Goal: Task Accomplishment & Management: Use online tool/utility

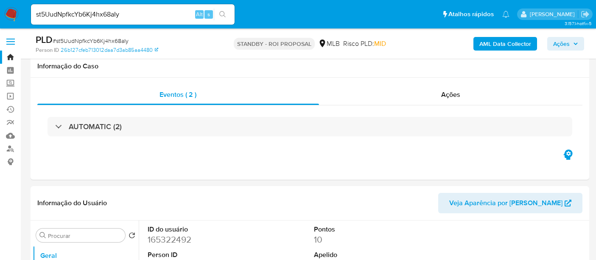
select select "10"
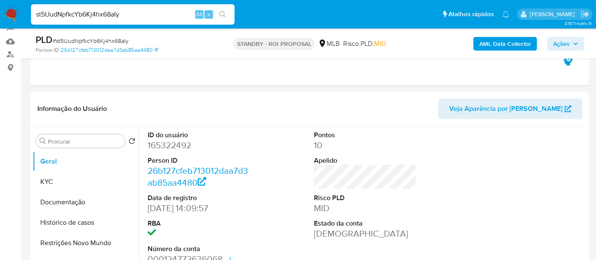
drag, startPoint x: 140, startPoint y: 17, endPoint x: 0, endPoint y: 19, distance: 139.6
click at [0, 18] on nav "Pausado Ver notificaciones st5UudNpfkcYb6Kj4hx68aIy Alt s Atalhos rápidos Presi…" at bounding box center [298, 14] width 596 height 28
paste input "faqWcqHsqGFbwYf6tL4t00z1"
type input "faqWcqHsqGFbwYf6tL4t00z1"
click at [221, 13] on icon "search-icon" at bounding box center [222, 14] width 7 height 7
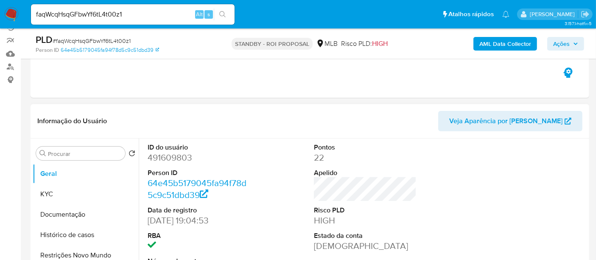
scroll to position [94, 0]
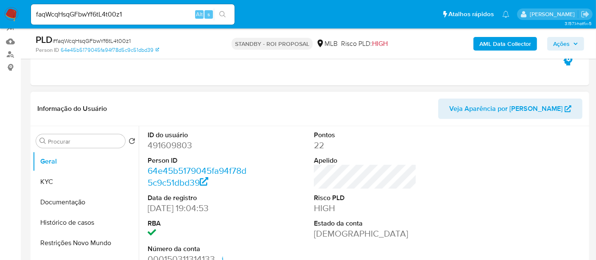
select select "10"
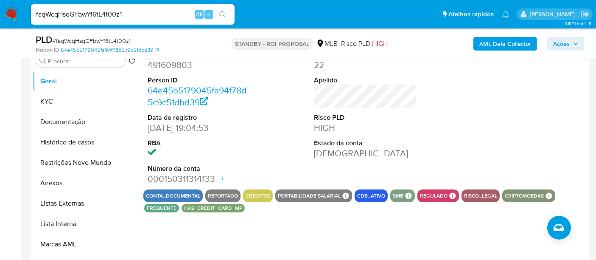
scroll to position [188, 0]
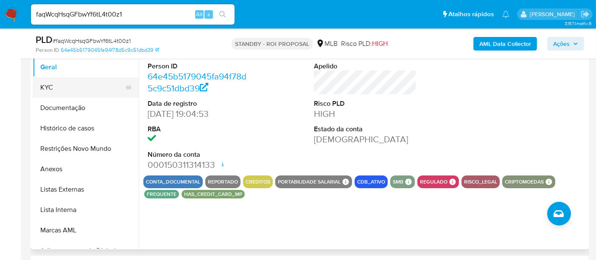
click at [67, 87] on button "KYC" at bounding box center [82, 87] width 99 height 20
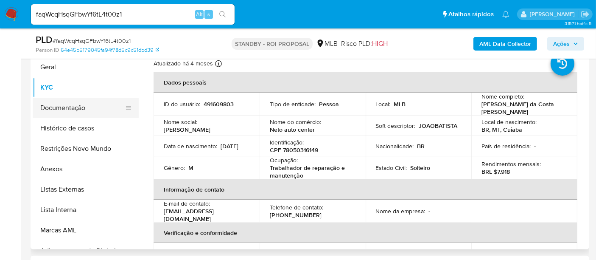
click at [80, 106] on button "Documentação" at bounding box center [82, 108] width 99 height 20
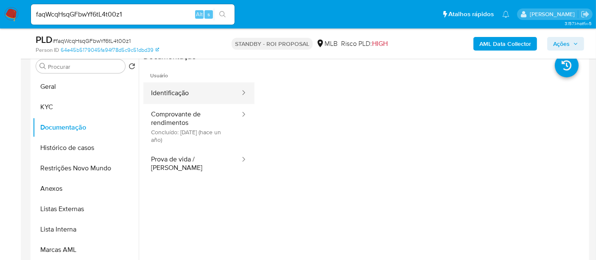
scroll to position [141, 0]
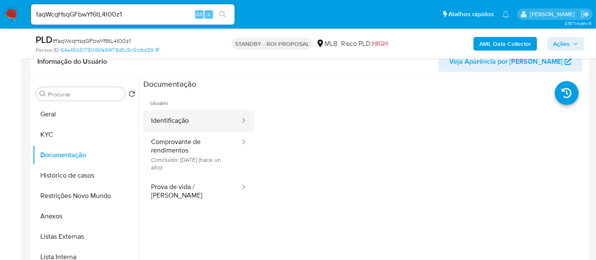
click at [192, 117] on button "Identificação" at bounding box center [192, 121] width 98 height 22
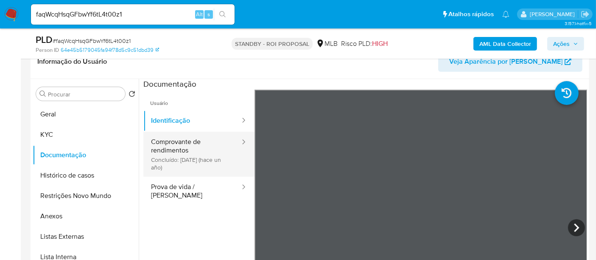
click at [216, 141] on button "Comprovante de rendimentos Concluído: 20/06/2024 (hace un año)" at bounding box center [192, 154] width 98 height 45
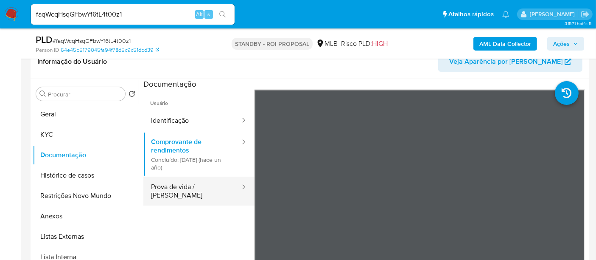
click at [188, 182] on button "Prova de vida / [PERSON_NAME]" at bounding box center [192, 191] width 98 height 29
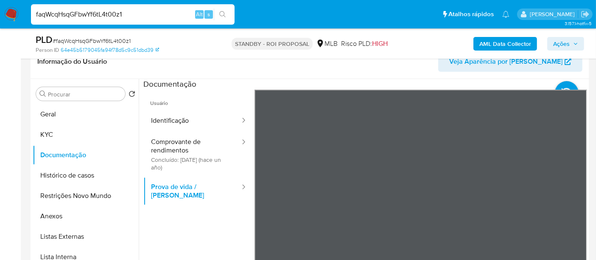
drag, startPoint x: 135, startPoint y: 13, endPoint x: 0, endPoint y: 12, distance: 135.0
click at [0, 12] on nav "Pausado Ver notificaciones faqWcqHsqGFbwYf6tL4t00z1 Alt s Atalhos rápidos Presi…" at bounding box center [298, 14] width 596 height 28
paste input "Yfm6ypOXb4UjHTs1tIp8jMDY"
type input "Yfm6ypOXb4UjHTs1tIp8jMDY"
click at [225, 11] on icon "search-icon" at bounding box center [222, 14] width 7 height 7
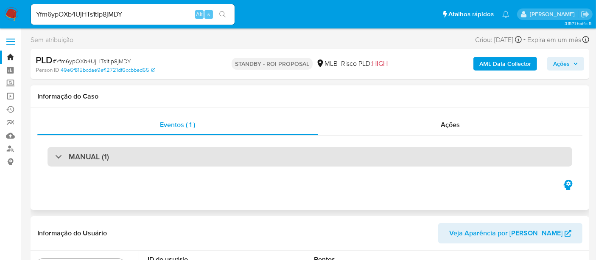
select select "10"
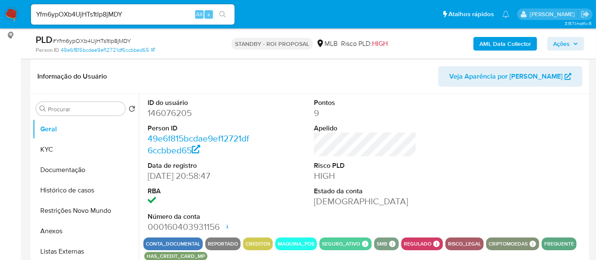
scroll to position [141, 0]
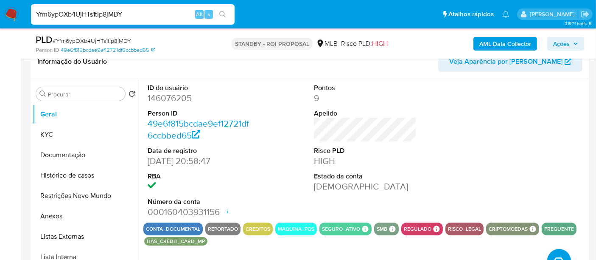
drag, startPoint x: 132, startPoint y: 11, endPoint x: 0, endPoint y: 7, distance: 131.6
click at [0, 7] on nav "Pausado Ver notificaciones Yfm6ypOXb4UjHTs1tIp8jMDY Alt s Atalhos rápidos Presi…" at bounding box center [298, 14] width 596 height 28
click at [223, 11] on icon "search-icon" at bounding box center [222, 14] width 7 height 7
click at [74, 135] on button "KYC" at bounding box center [82, 134] width 99 height 20
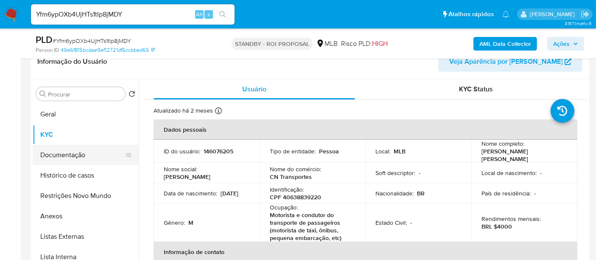
click at [89, 155] on button "Documentação" at bounding box center [82, 155] width 99 height 20
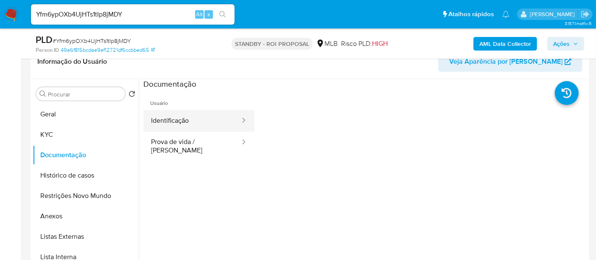
click at [209, 120] on button "Identificação" at bounding box center [192, 121] width 98 height 22
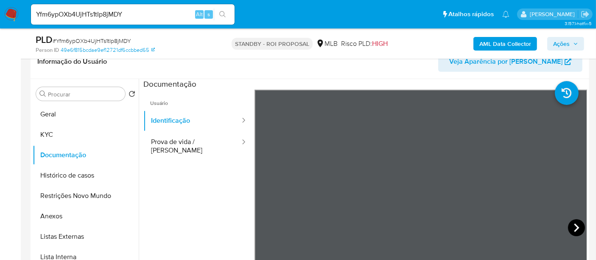
click at [569, 226] on icon at bounding box center [576, 227] width 17 height 17
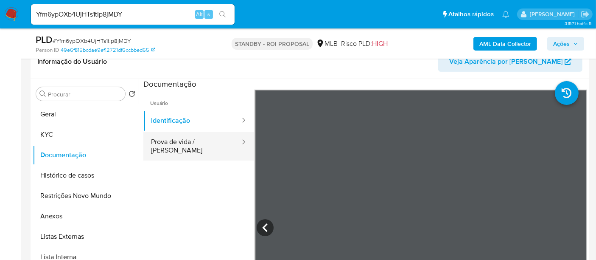
click at [194, 141] on button "Prova de vida / Selfie" at bounding box center [192, 146] width 98 height 29
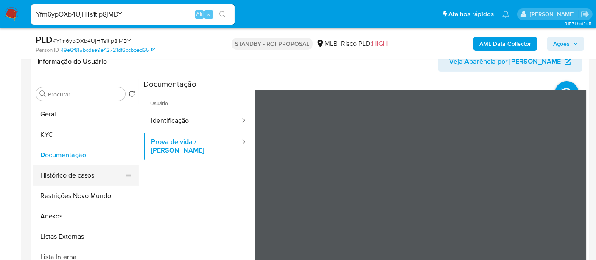
click at [77, 171] on button "Histórico de casos" at bounding box center [82, 175] width 99 height 20
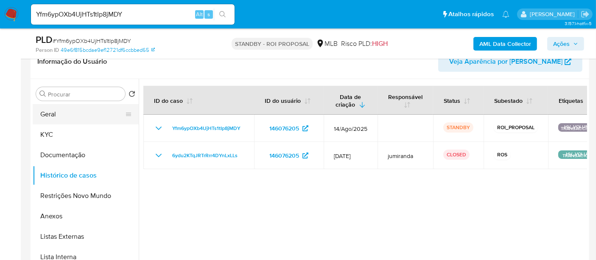
click at [64, 115] on button "Geral" at bounding box center [82, 114] width 99 height 20
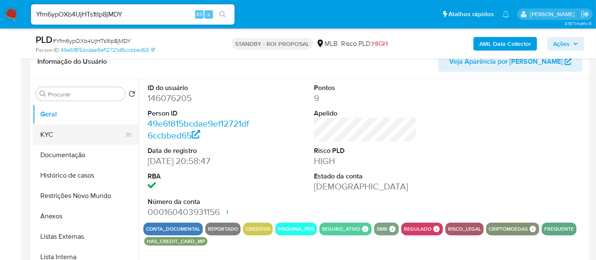
click at [56, 132] on button "KYC" at bounding box center [82, 134] width 99 height 20
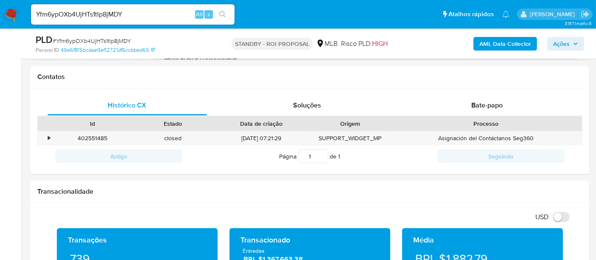
scroll to position [392, 0]
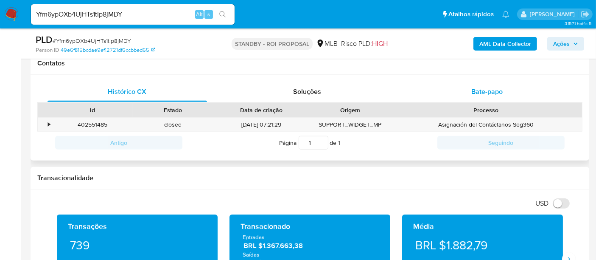
click at [488, 88] on span "Bate-papo" at bounding box center [487, 92] width 31 height 10
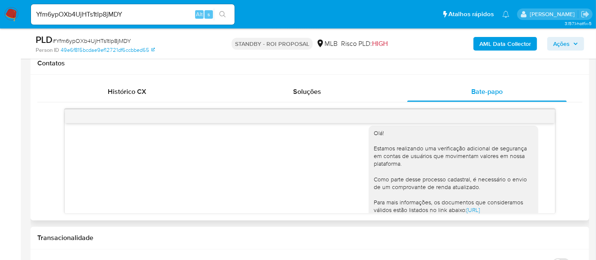
scroll to position [0, 0]
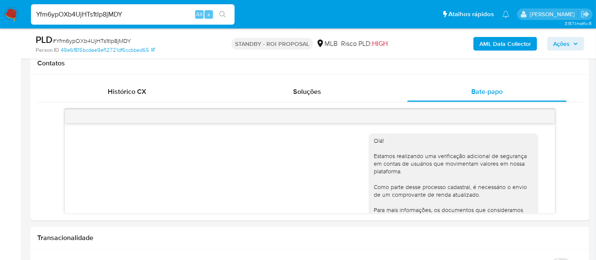
drag, startPoint x: 136, startPoint y: 17, endPoint x: 0, endPoint y: 21, distance: 135.9
click at [0, 21] on nav "Pausado Ver notificaciones Yfm6ypOXb4UjHTs1tIp8jMDY Alt s Atalhos rápidos Presi…" at bounding box center [298, 14] width 596 height 28
paste input "qx2MlyFvKUOIz7chxbc48cH2"
type input "qx2MlyFvKUOIz7chxbc48cH2"
click at [223, 11] on icon "search-icon" at bounding box center [222, 14] width 6 height 6
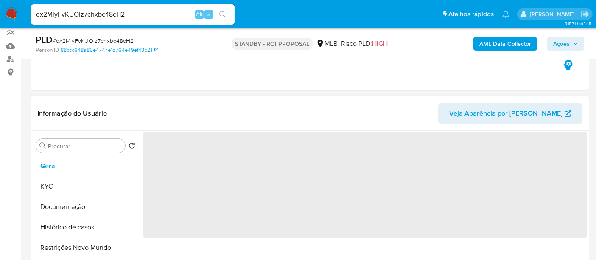
scroll to position [94, 0]
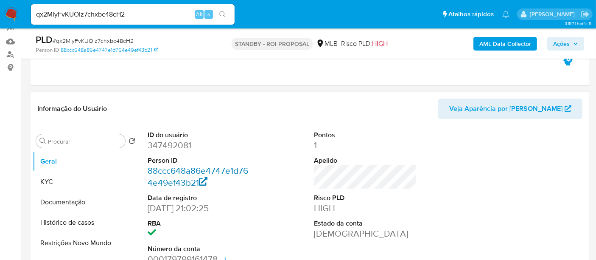
select select "10"
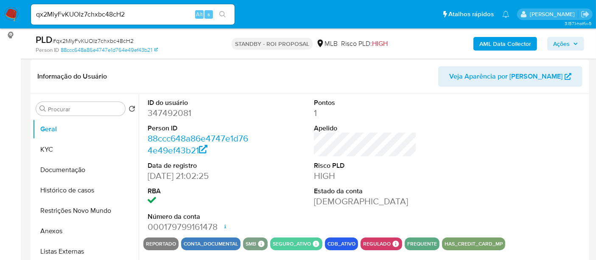
scroll to position [141, 0]
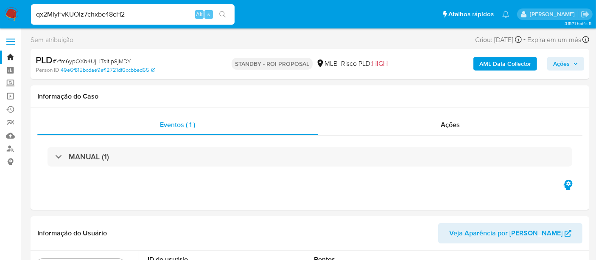
drag, startPoint x: 138, startPoint y: 15, endPoint x: 0, endPoint y: -41, distance: 148.7
select select "10"
paste input "46.901.648/0001-30"
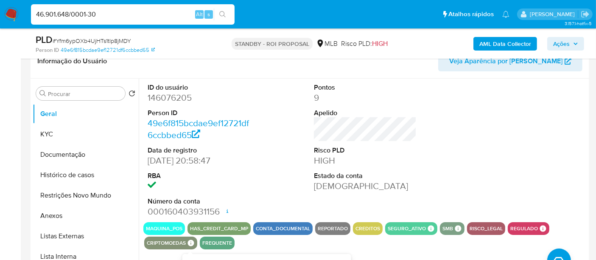
scroll to position [141, 0]
click at [63, 154] on button "Documentação" at bounding box center [82, 155] width 99 height 20
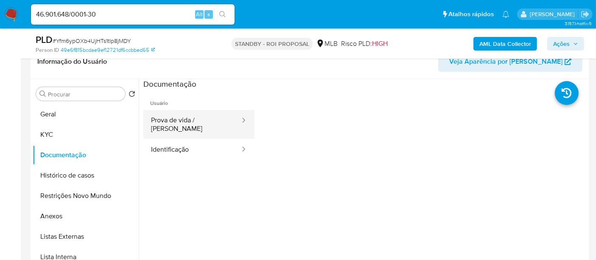
click at [176, 122] on button "Prova de vida / Selfie" at bounding box center [192, 124] width 98 height 29
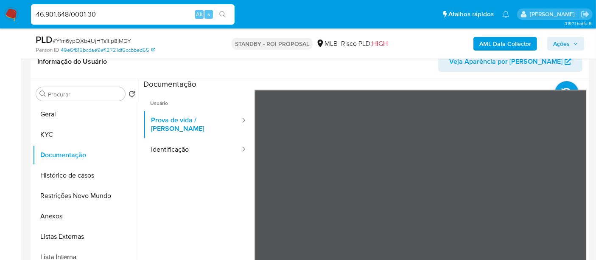
click at [0, 7] on nav "Pausado Ver notificaciones 46.901.648/0001-30 Alt s Atalhos rápidos Presiona la…" at bounding box center [298, 14] width 596 height 28
paste input "qx2MlyFvKUOIz7chxbc48cH2"
type input "qx2MlyFvKUOIz7chxbc48cH2"
click at [221, 13] on icon "search-icon" at bounding box center [222, 14] width 7 height 7
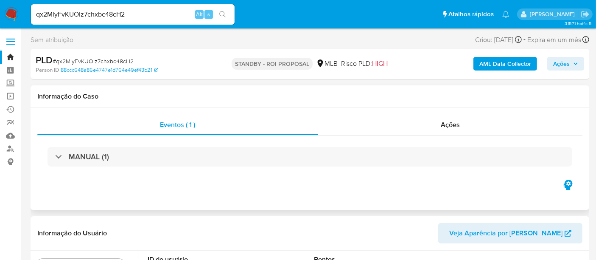
scroll to position [47, 0]
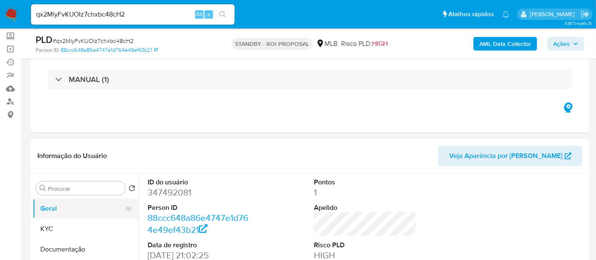
select select "10"
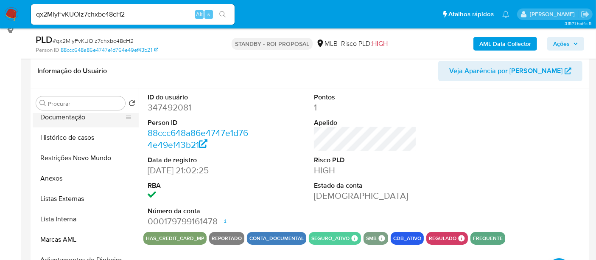
scroll to position [0, 0]
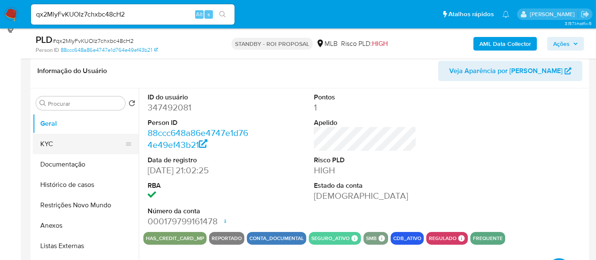
click at [56, 139] on button "KYC" at bounding box center [82, 144] width 99 height 20
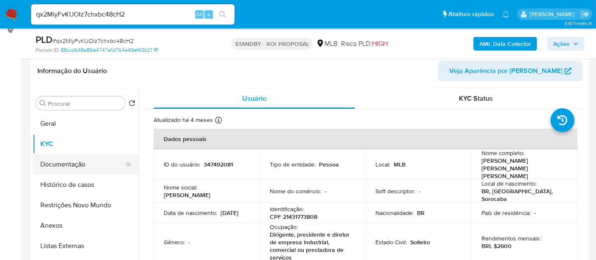
click at [70, 159] on button "Documentação" at bounding box center [82, 164] width 99 height 20
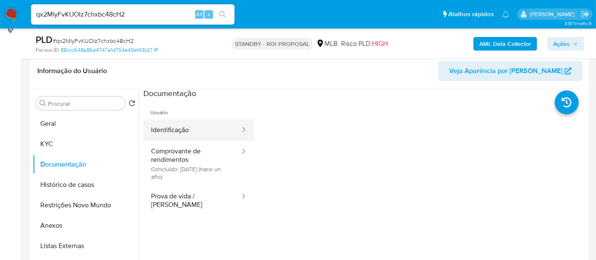
click at [182, 130] on button "Identificação" at bounding box center [192, 130] width 98 height 22
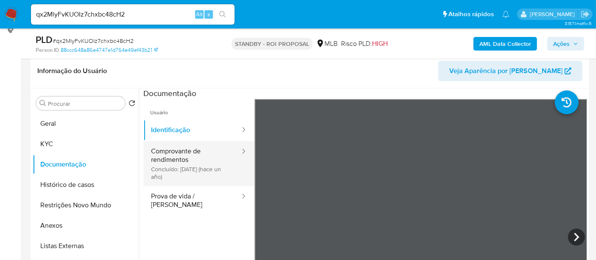
click at [194, 153] on button "Comprovante de rendimentos Concluído: 26/06/2024 (hace un año)" at bounding box center [192, 163] width 98 height 45
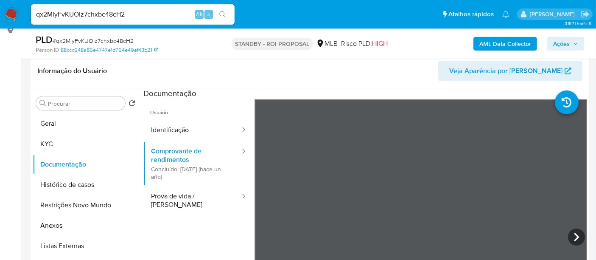
click at [569, 236] on icon at bounding box center [576, 236] width 17 height 17
click at [571, 233] on icon at bounding box center [576, 236] width 17 height 17
click at [572, 236] on icon at bounding box center [576, 236] width 17 height 17
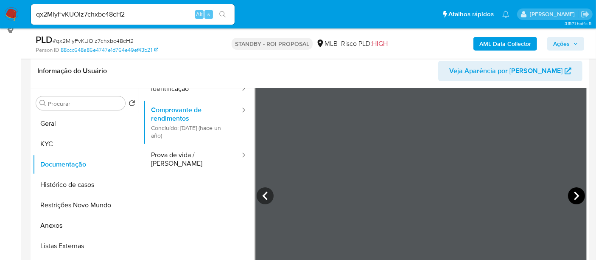
scroll to position [71, 0]
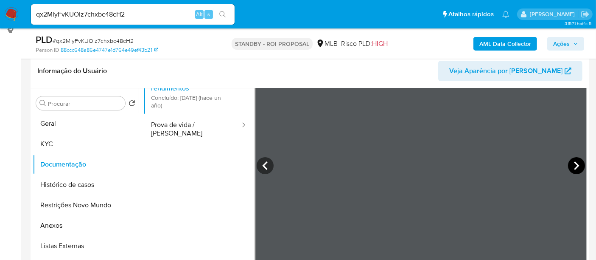
click at [573, 164] on icon at bounding box center [576, 165] width 17 height 17
click at [578, 164] on icon at bounding box center [576, 165] width 17 height 17
click at [570, 162] on icon at bounding box center [576, 165] width 17 height 17
click at [570, 165] on icon at bounding box center [576, 165] width 17 height 17
drag, startPoint x: 137, startPoint y: 14, endPoint x: 0, endPoint y: 42, distance: 139.3
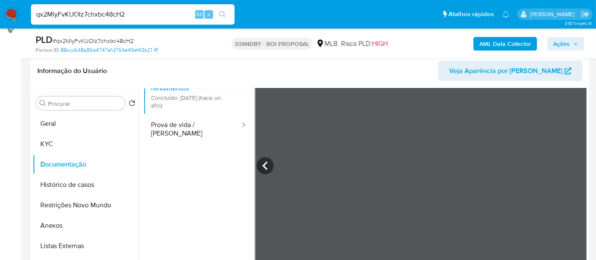
paste input "hKJofuanYxUoMoN1p4OUUfZP"
type input "hKJofuanYxUoMoN1p4OUUfZP"
click at [225, 13] on icon "search-icon" at bounding box center [222, 14] width 7 height 7
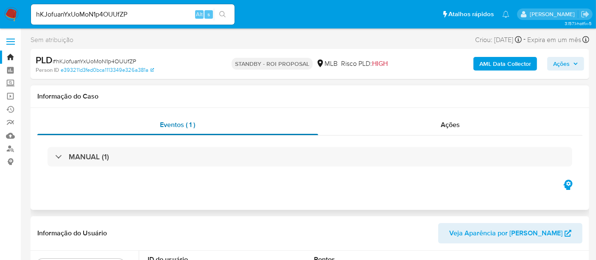
select select "10"
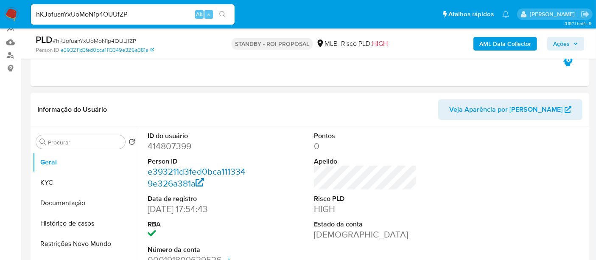
scroll to position [94, 0]
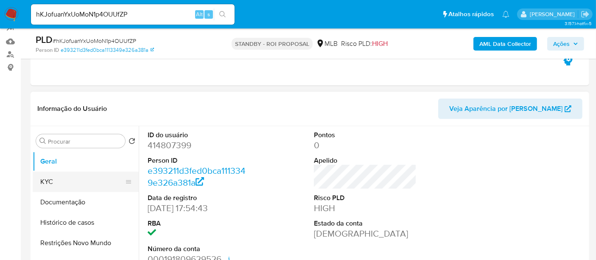
click at [59, 180] on button "KYC" at bounding box center [82, 181] width 99 height 20
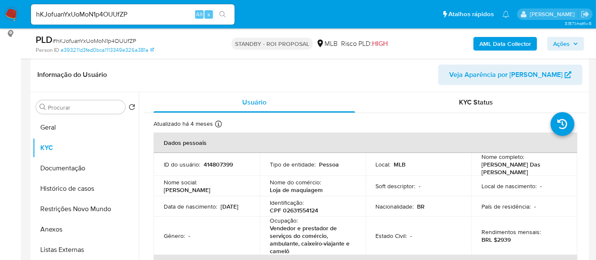
scroll to position [130, 0]
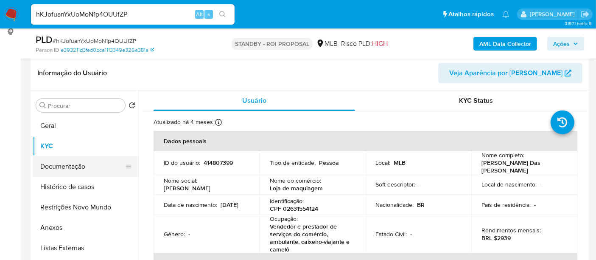
click at [54, 169] on button "Documentação" at bounding box center [82, 166] width 99 height 20
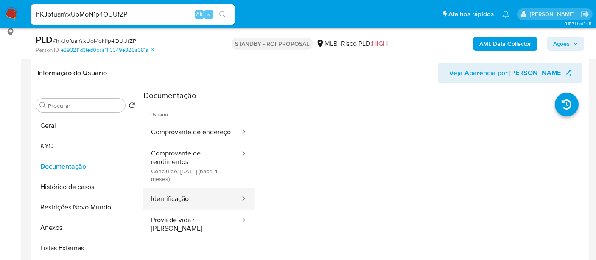
click at [191, 207] on button "Identificação" at bounding box center [192, 199] width 98 height 22
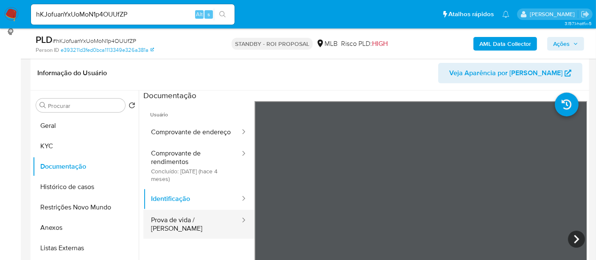
drag, startPoint x: 177, startPoint y: 229, endPoint x: 243, endPoint y: 224, distance: 66.4
click at [179, 229] on button "Prova de vida / Selfie" at bounding box center [192, 224] width 98 height 29
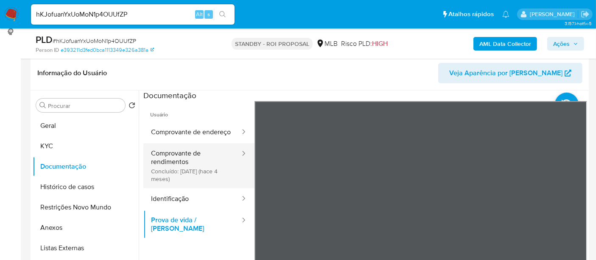
click at [184, 160] on button "Comprovante de rendimentos Concluído: 09/05/2025 (hace 4 meses)" at bounding box center [192, 165] width 98 height 45
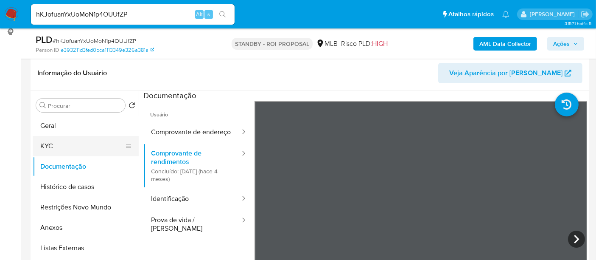
click at [63, 144] on button "KYC" at bounding box center [82, 146] width 99 height 20
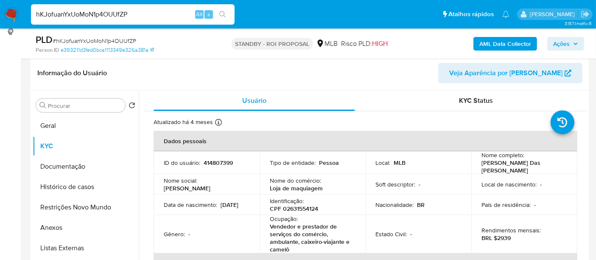
drag, startPoint x: 144, startPoint y: 14, endPoint x: 0, endPoint y: 11, distance: 143.9
click at [0, 11] on nav "Pausado Ver notificaciones hKJofuanYxUoMoN1p4OUUfZP Alt s Atalhos rápidos Presi…" at bounding box center [298, 14] width 596 height 28
paste input "xblJ6gur6vwaM06bOqAC1s9a"
type input "xblJ6gur6vwaM06bOqAC1s9a"
click at [224, 13] on icon "search-icon" at bounding box center [222, 14] width 7 height 7
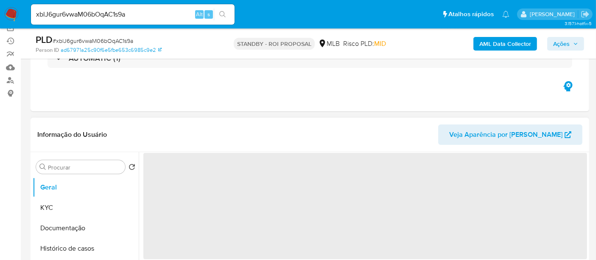
scroll to position [94, 0]
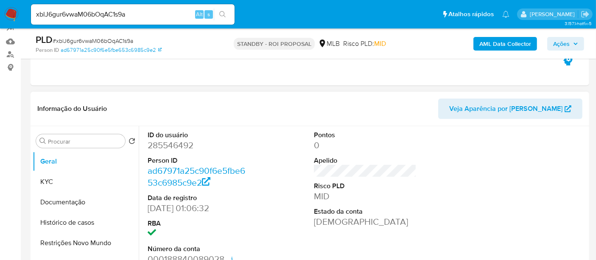
select select "10"
drag, startPoint x: 74, startPoint y: 198, endPoint x: 78, endPoint y: 198, distance: 4.3
click at [74, 198] on button "Documentação" at bounding box center [82, 202] width 99 height 20
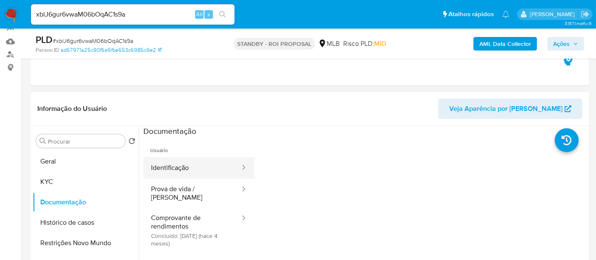
click at [211, 168] on button "Identificação" at bounding box center [192, 168] width 98 height 22
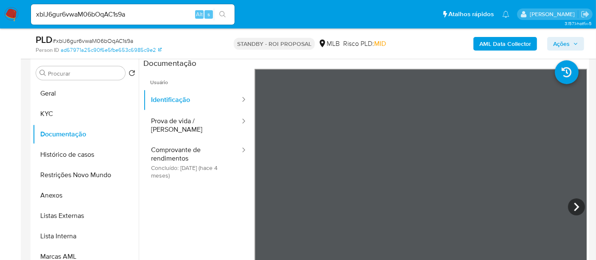
scroll to position [164, 0]
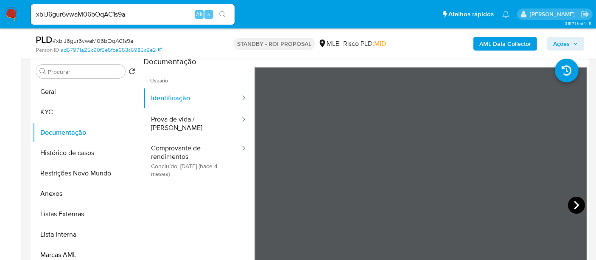
click at [569, 203] on icon at bounding box center [576, 204] width 17 height 17
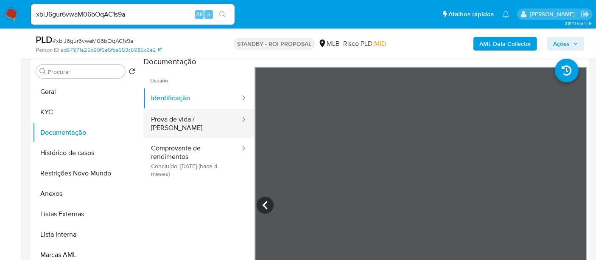
click at [174, 121] on button "Prova de vida / Selfie" at bounding box center [192, 123] width 98 height 29
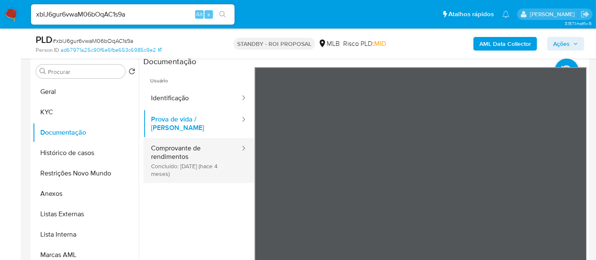
click at [186, 143] on button "Comprovante de rendimentos Concluído: 14/05/2025 (hace 4 meses)" at bounding box center [192, 160] width 98 height 45
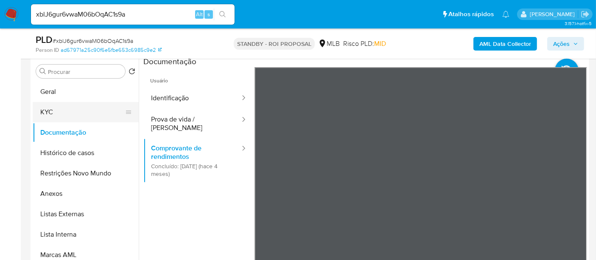
drag, startPoint x: 73, startPoint y: 106, endPoint x: 82, endPoint y: 107, distance: 9.8
click at [74, 106] on button "KYC" at bounding box center [82, 112] width 99 height 20
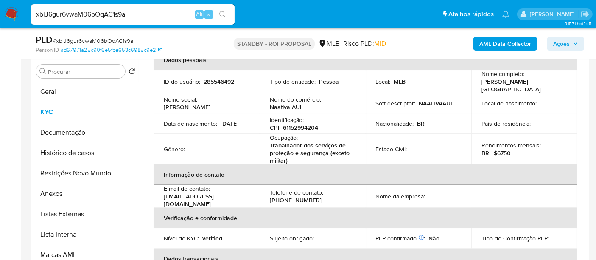
scroll to position [94, 0]
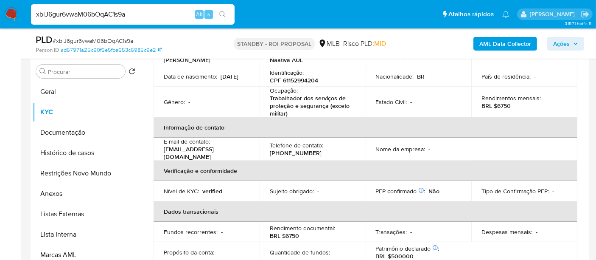
drag, startPoint x: 142, startPoint y: 16, endPoint x: 0, endPoint y: 22, distance: 141.9
click at [0, 22] on nav "Pausado Ver notificaciones xblJ6gur6vwaM06bOqAC1s9a Alt s Atalhos rápidos Presi…" at bounding box center [298, 14] width 596 height 28
paste input "BvRupDWwX9ICRUAbaPLGSpWS"
type input "BvRupDWwX9ICRUAbaPLGSpWS"
click at [221, 10] on button "search-icon" at bounding box center [222, 14] width 17 height 12
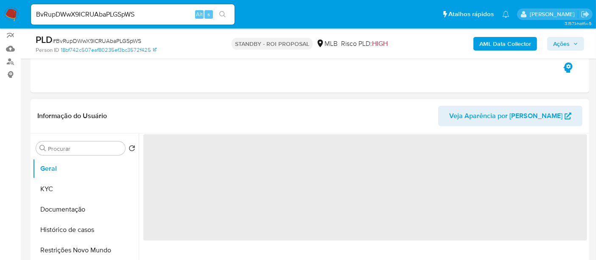
scroll to position [94, 0]
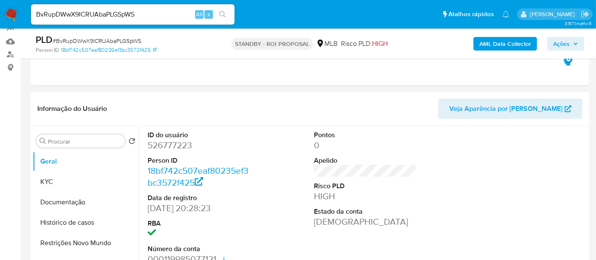
select select "10"
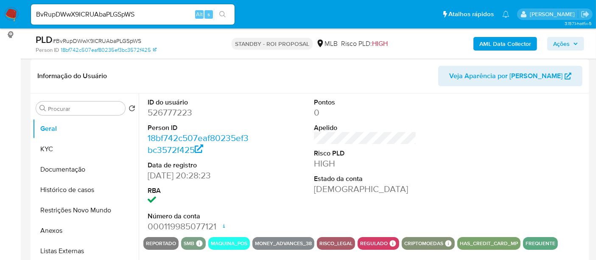
scroll to position [141, 0]
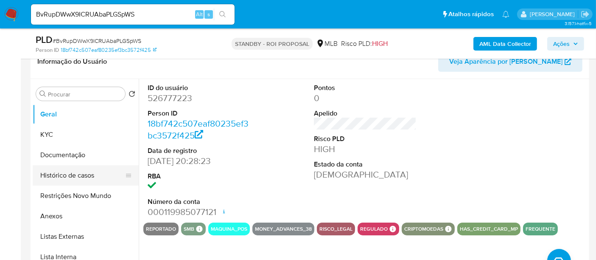
click at [67, 176] on button "Histórico de casos" at bounding box center [82, 175] width 99 height 20
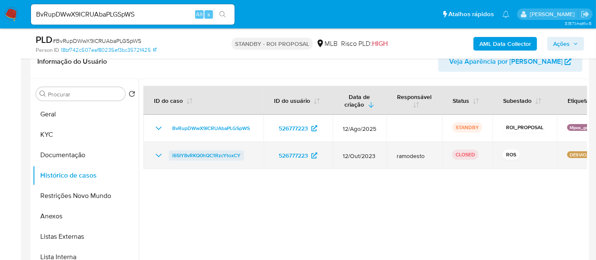
click at [212, 154] on span "i65IY8vRKQ0hQC1RzcYtoxCY" at bounding box center [206, 155] width 68 height 10
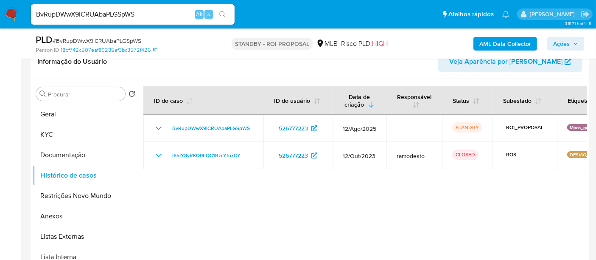
click at [13, 14] on img at bounding box center [11, 14] width 14 height 14
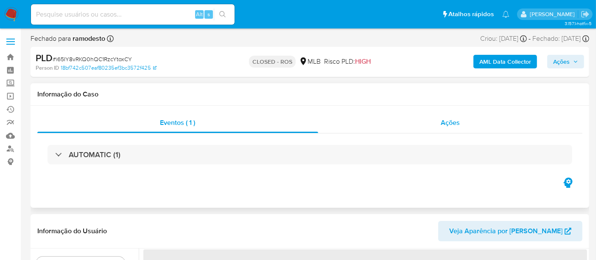
click at [450, 121] on span "Ações" at bounding box center [450, 123] width 19 height 10
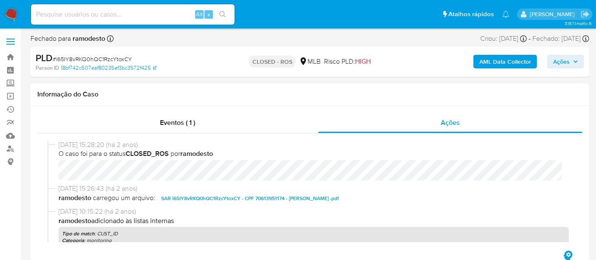
select select "10"
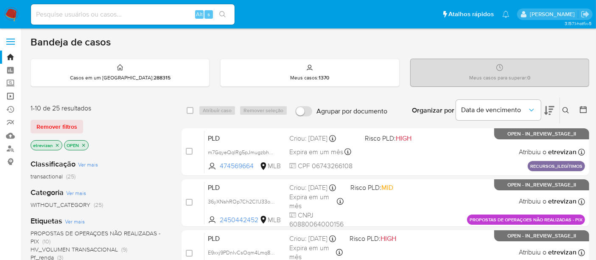
click at [9, 94] on link "Operações em massa" at bounding box center [50, 96] width 101 height 13
click at [8, 147] on link "Localizador de pessoas" at bounding box center [50, 148] width 101 height 13
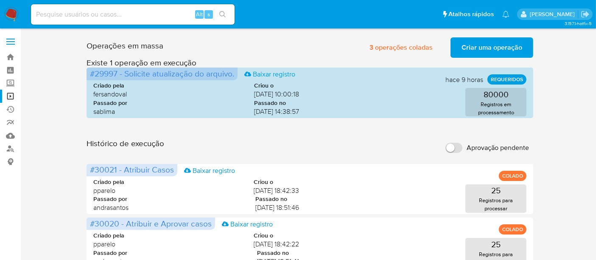
click at [491, 49] on span "Criar uma operação" at bounding box center [492, 47] width 61 height 19
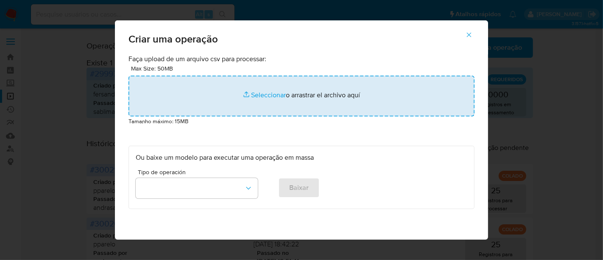
click at [251, 94] on input "file" at bounding box center [302, 96] width 346 height 41
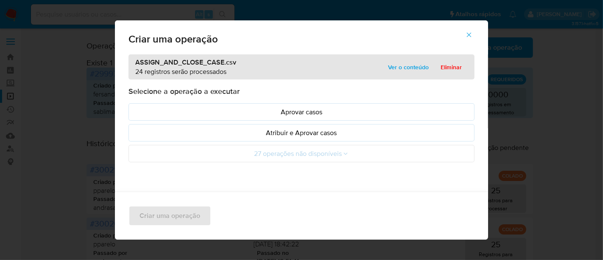
click at [398, 65] on span "Ver o conteúdo" at bounding box center [408, 67] width 41 height 12
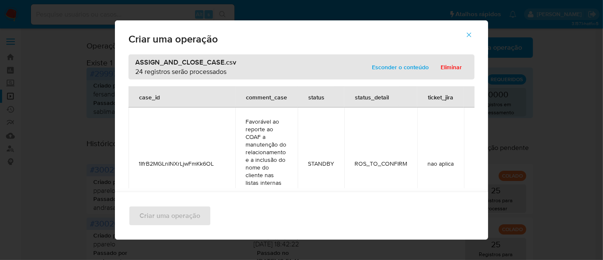
click at [163, 216] on div "Criar uma operação" at bounding box center [301, 215] width 373 height 48
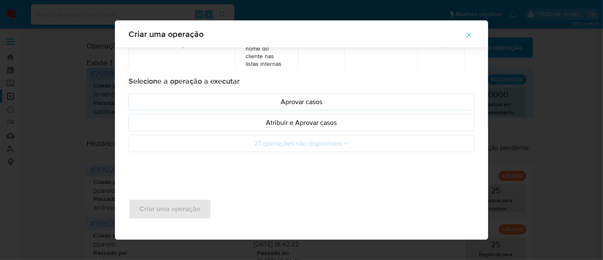
scroll to position [113, 0]
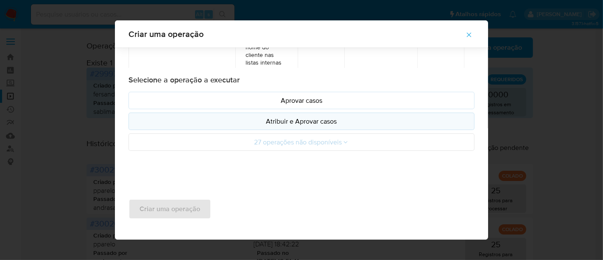
click at [314, 119] on p "Atribuir e Aprovar casos" at bounding box center [302, 121] width 332 height 10
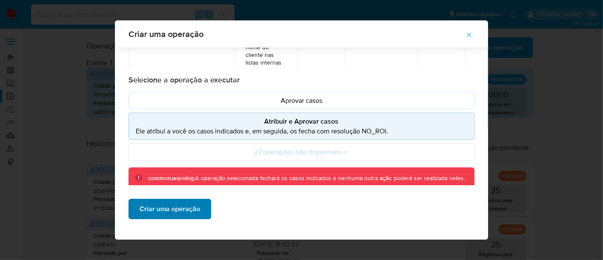
click at [164, 209] on span "Criar uma operação" at bounding box center [170, 208] width 61 height 19
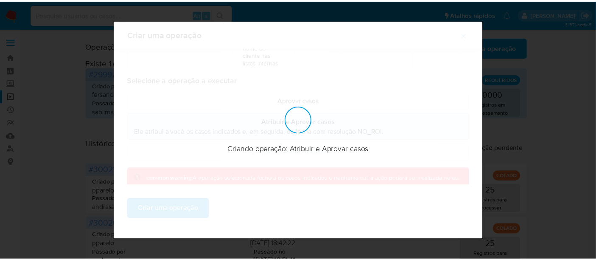
scroll to position [59, 0]
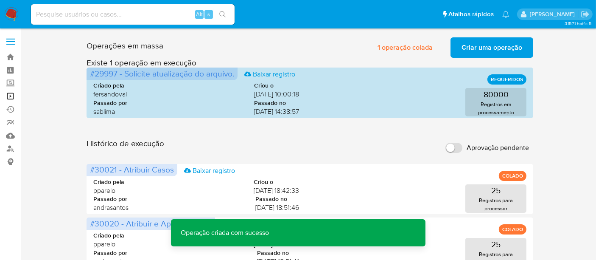
click at [8, 95] on link "Operações em massa" at bounding box center [50, 96] width 101 height 13
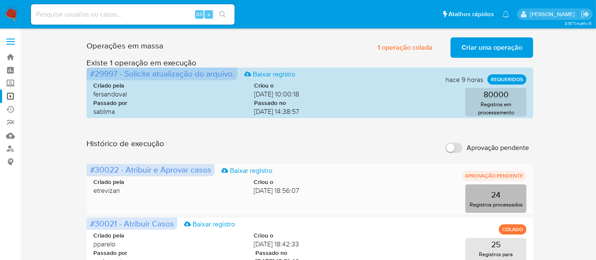
click at [490, 200] on p "Registros processados" at bounding box center [496, 204] width 53 height 8
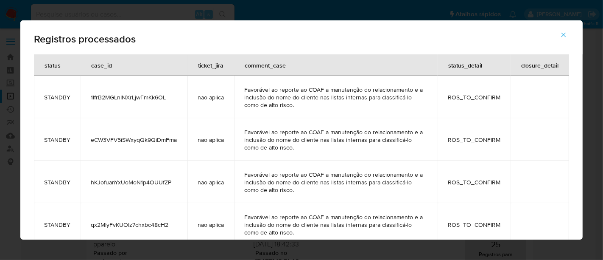
drag, startPoint x: 566, startPoint y: 34, endPoint x: 502, endPoint y: 66, distance: 71.0
click at [565, 34] on icon "button" at bounding box center [564, 35] width 8 height 8
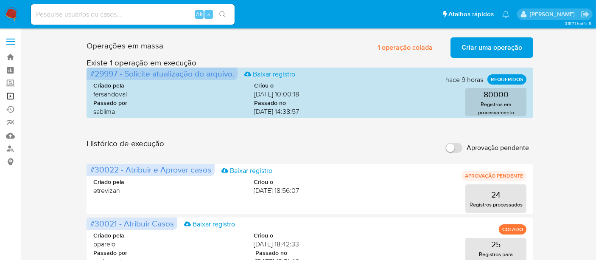
click at [12, 95] on link "Operações em massa" at bounding box center [50, 96] width 101 height 13
click at [496, 48] on span "Criar uma operação" at bounding box center [492, 47] width 61 height 19
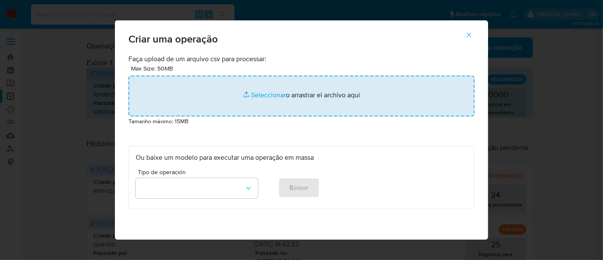
click at [257, 95] on input "file" at bounding box center [302, 96] width 346 height 41
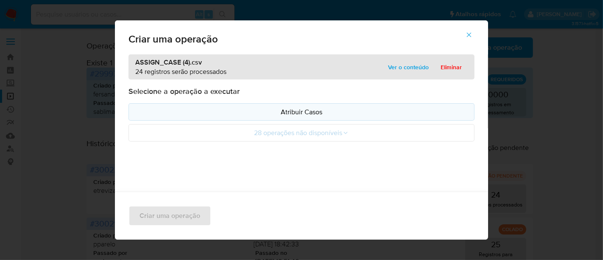
click at [304, 112] on p "Atribuir Casos" at bounding box center [302, 112] width 332 height 10
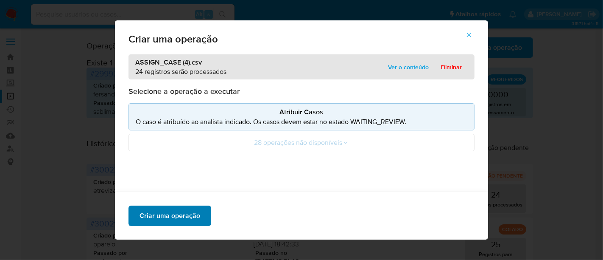
click at [174, 216] on span "Criar uma operação" at bounding box center [170, 215] width 61 height 19
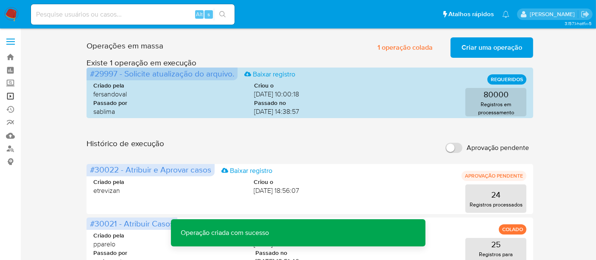
click at [10, 95] on link "Operações em massa" at bounding box center [50, 96] width 101 height 13
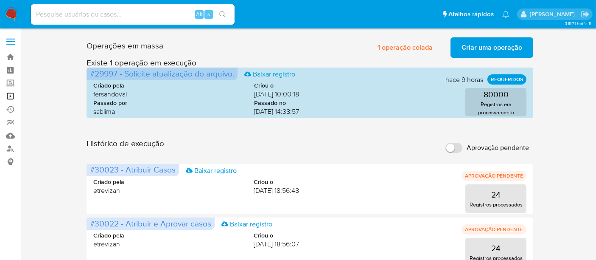
click at [9, 94] on link "Operações em massa" at bounding box center [50, 96] width 101 height 13
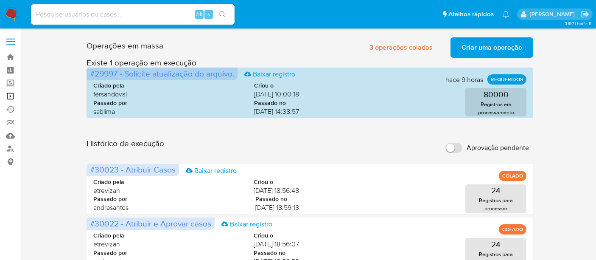
click at [11, 94] on link "Operações em massa" at bounding box center [50, 96] width 101 height 13
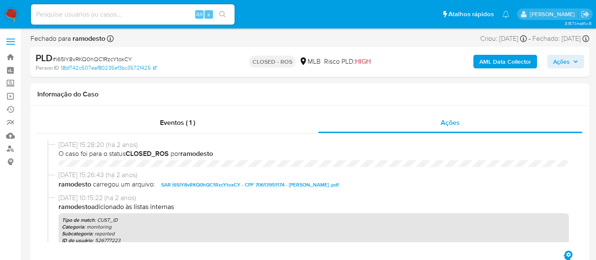
select select "10"
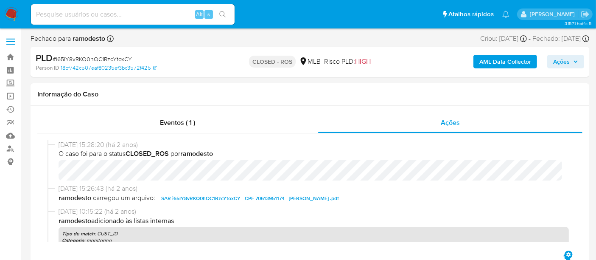
click at [123, 14] on input at bounding box center [133, 14] width 204 height 11
paste input "y7YbNIfiAM75uJf7esBaiElB"
type input "y7YbNIfiAM75uJf7esBaiElB"
click at [224, 11] on icon "search-icon" at bounding box center [222, 14] width 7 height 7
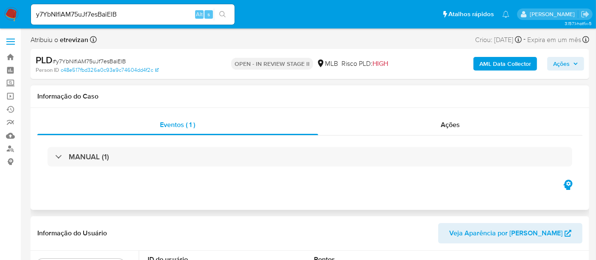
select select "10"
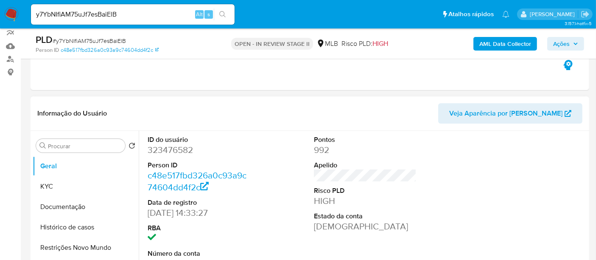
scroll to position [141, 0]
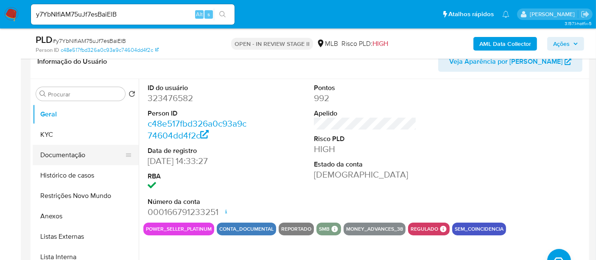
click at [78, 153] on button "Documentação" at bounding box center [82, 155] width 99 height 20
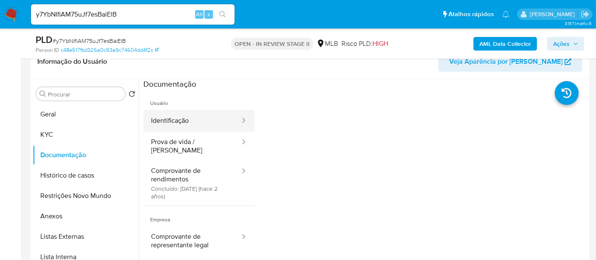
click at [198, 122] on button "Identificação" at bounding box center [192, 121] width 98 height 22
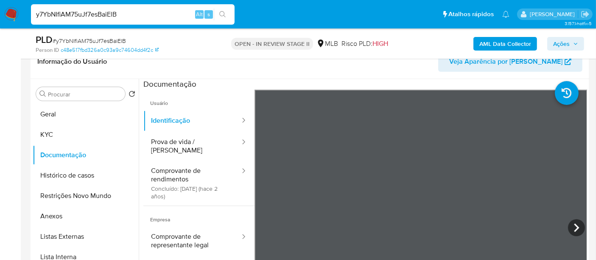
drag, startPoint x: 143, startPoint y: 14, endPoint x: 0, endPoint y: 13, distance: 143.0
click at [0, 13] on nav "Pausado Ver notificaciones y7YbNIfiAM75uJf7esBaiElB Alt s Atalhos rápidos Presi…" at bounding box center [298, 14] width 596 height 28
click at [222, 11] on icon "search-icon" at bounding box center [222, 14] width 6 height 6
click at [177, 138] on button "Prova de vida / Selfie" at bounding box center [192, 146] width 98 height 29
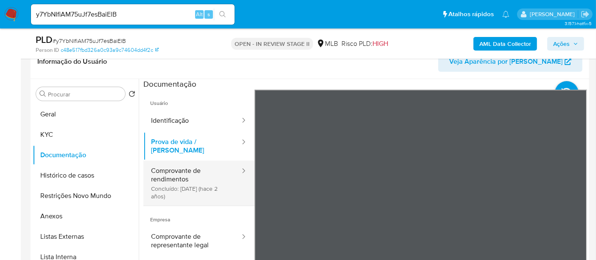
click at [190, 170] on button "Comprovante de rendimentos Concluído: 24/04/2023 (hace 2 años)" at bounding box center [192, 182] width 98 height 45
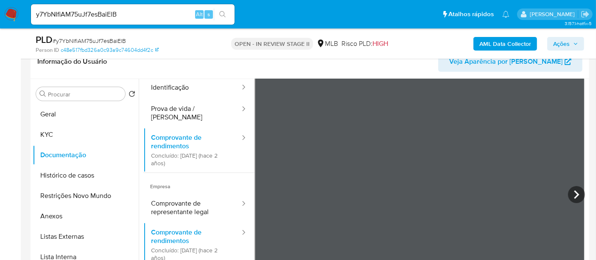
scroll to position [47, 0]
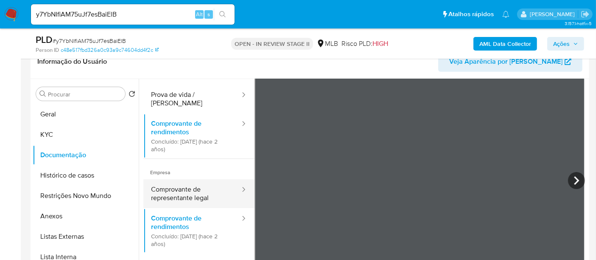
click at [181, 192] on button "Comprovante de representante legal" at bounding box center [192, 193] width 98 height 29
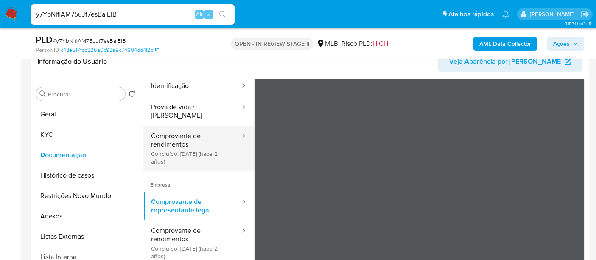
scroll to position [0, 0]
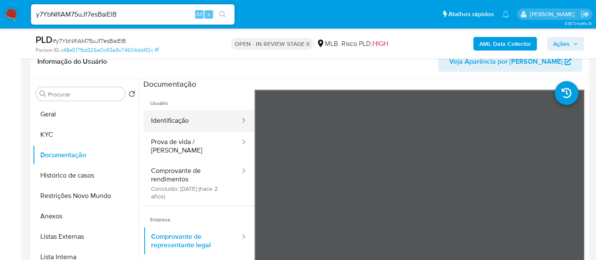
click at [184, 120] on button "Identificação" at bounding box center [192, 121] width 98 height 22
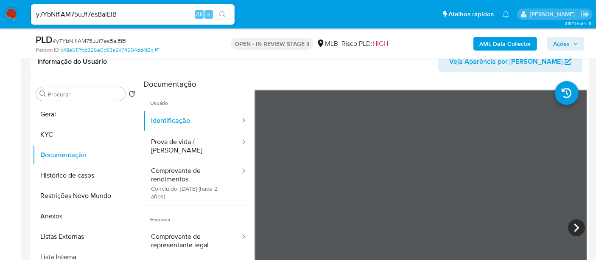
click at [578, 224] on icon at bounding box center [576, 227] width 17 height 17
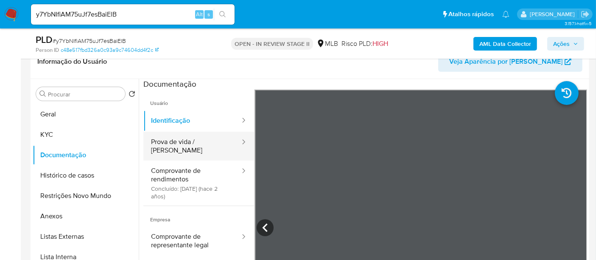
click at [168, 141] on button "Prova de vida / Selfie" at bounding box center [192, 146] width 98 height 29
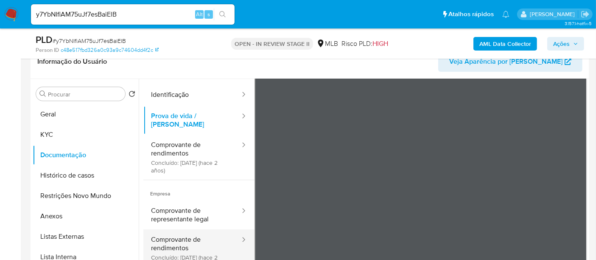
scroll to position [47, 0]
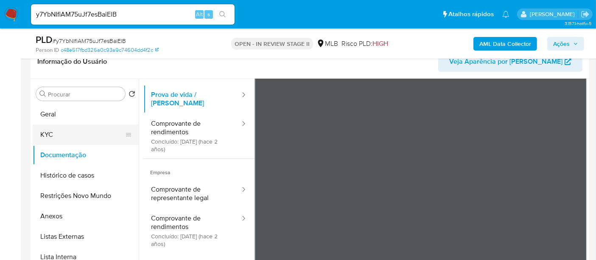
click at [53, 132] on button "KYC" at bounding box center [82, 134] width 99 height 20
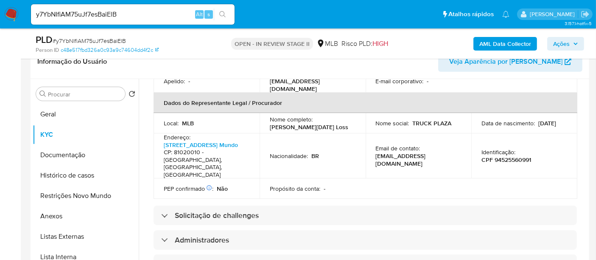
scroll to position [283, 0]
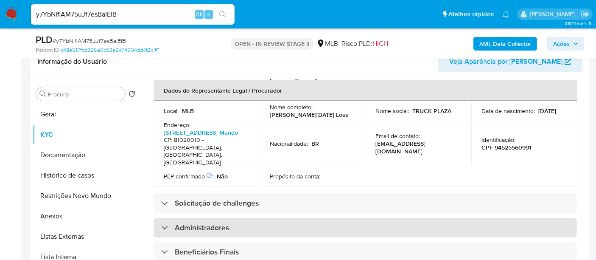
click at [247, 218] on div "Administradores" at bounding box center [366, 228] width 424 height 20
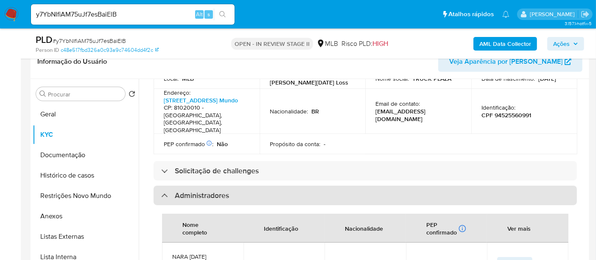
scroll to position [330, 0]
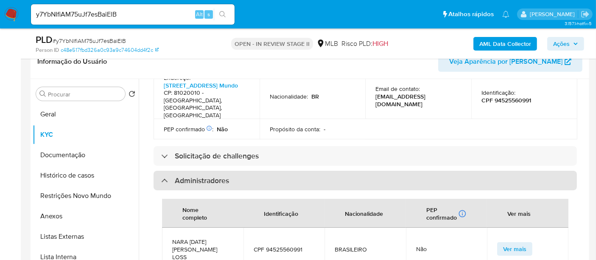
click at [253, 171] on div "Administradores" at bounding box center [366, 181] width 424 height 20
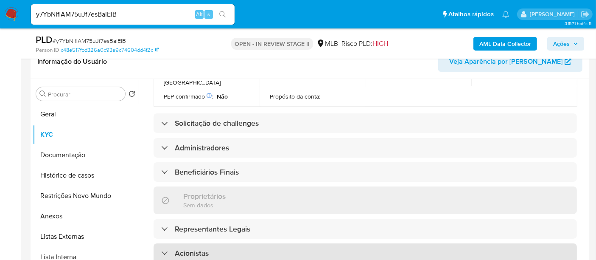
scroll to position [377, 0]
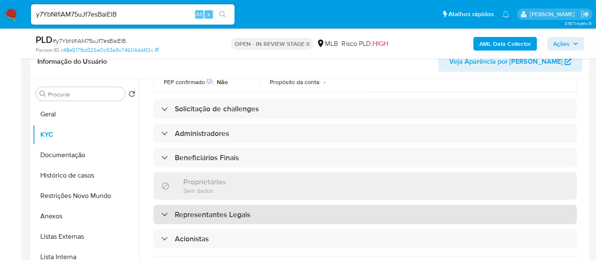
click at [239, 210] on h3 "Representantes Legais" at bounding box center [213, 214] width 76 height 9
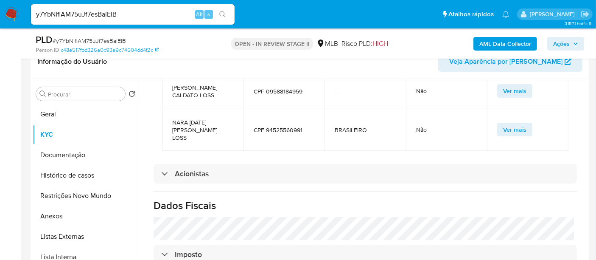
scroll to position [566, 0]
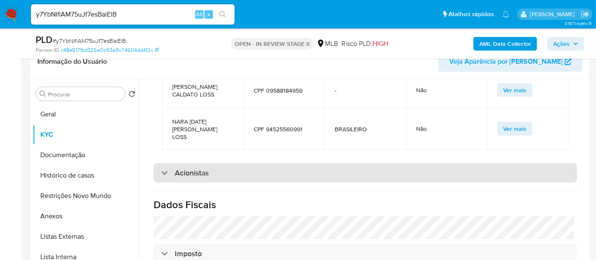
click at [228, 163] on div "Acionistas" at bounding box center [366, 173] width 424 height 20
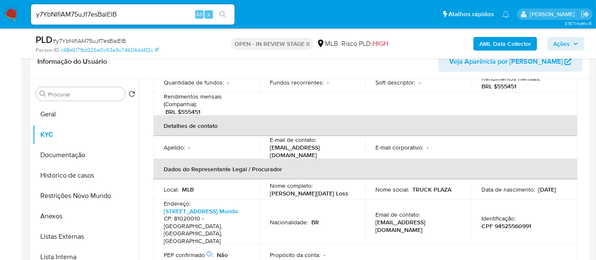
scroll to position [188, 0]
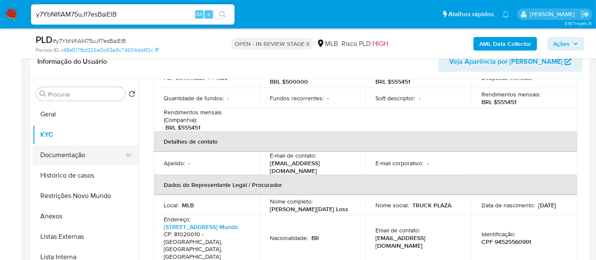
click at [71, 155] on button "Documentação" at bounding box center [82, 155] width 99 height 20
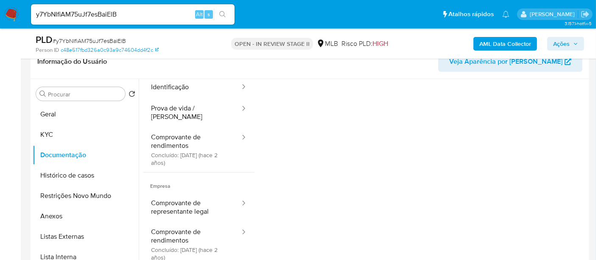
scroll to position [47, 0]
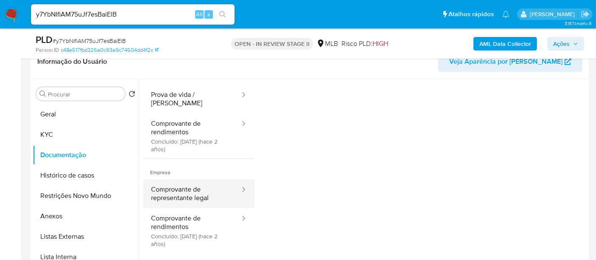
click at [193, 185] on button "Comprovante de representante legal" at bounding box center [192, 193] width 98 height 29
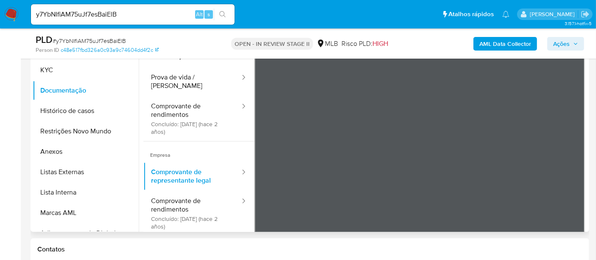
scroll to position [160, 0]
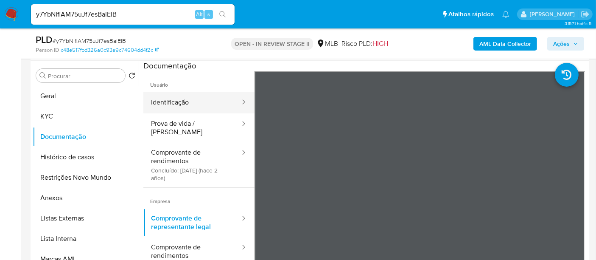
click at [163, 100] on button "Identificação" at bounding box center [192, 103] width 98 height 22
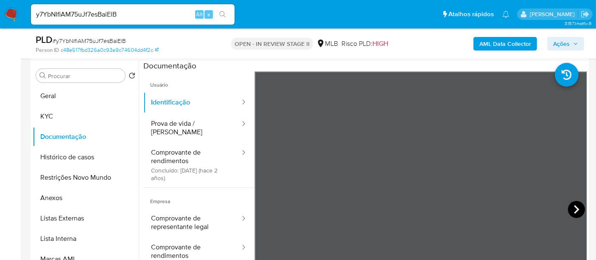
click at [573, 205] on icon at bounding box center [576, 209] width 17 height 17
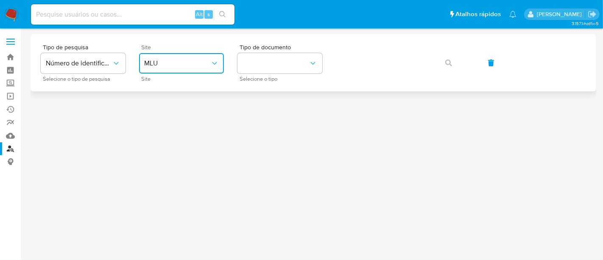
click at [216, 59] on icon "site_id" at bounding box center [214, 63] width 8 height 8
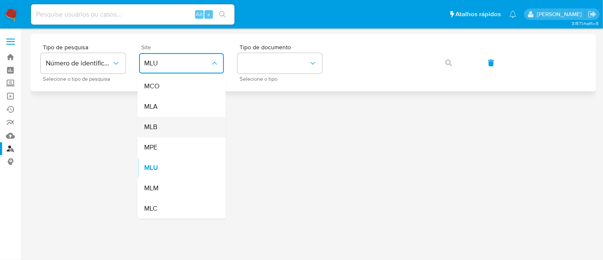
click at [160, 126] on div "MLB" at bounding box center [179, 127] width 70 height 20
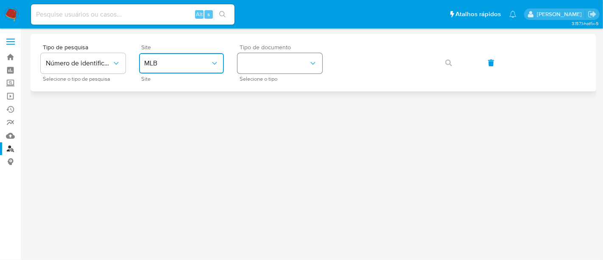
click at [312, 61] on icon "identificationType" at bounding box center [313, 63] width 8 height 8
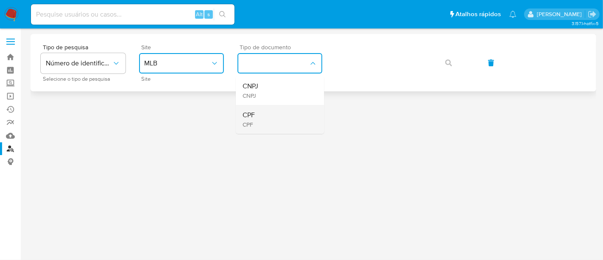
click at [263, 112] on div "CPF CPF" at bounding box center [278, 119] width 70 height 29
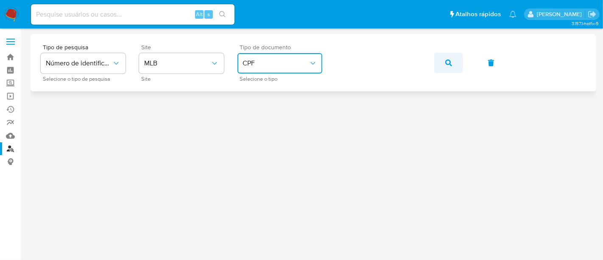
click at [450, 64] on icon "button" at bounding box center [449, 62] width 7 height 7
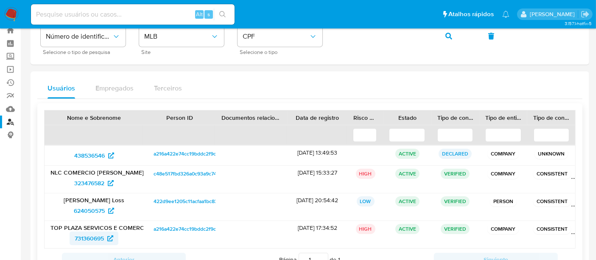
scroll to position [47, 0]
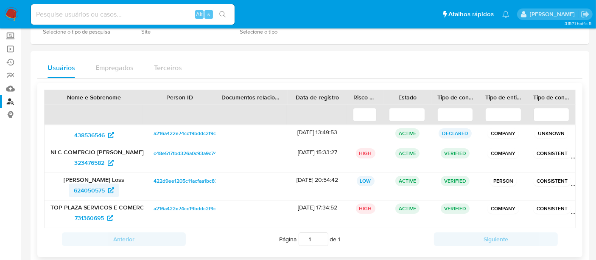
click at [91, 183] on span "624050575" at bounding box center [89, 190] width 31 height 14
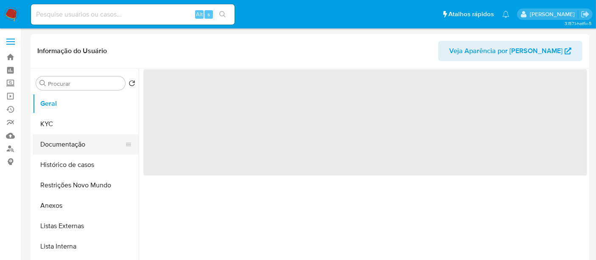
click at [55, 142] on button "Documentação" at bounding box center [82, 144] width 99 height 20
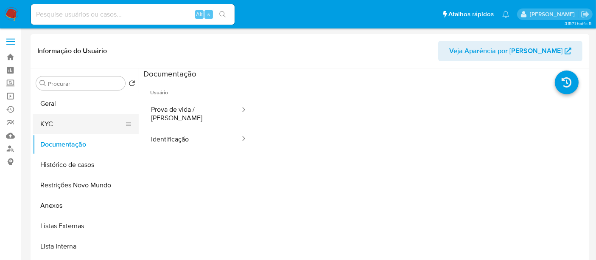
select select "10"
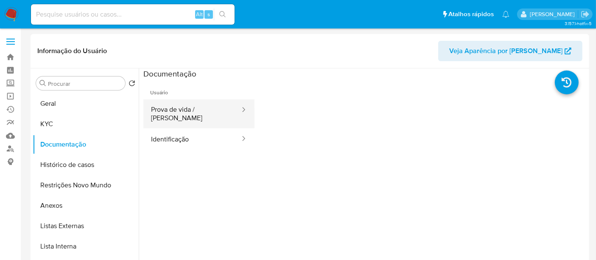
click at [176, 108] on button "Prova de vida / [PERSON_NAME]" at bounding box center [192, 113] width 98 height 29
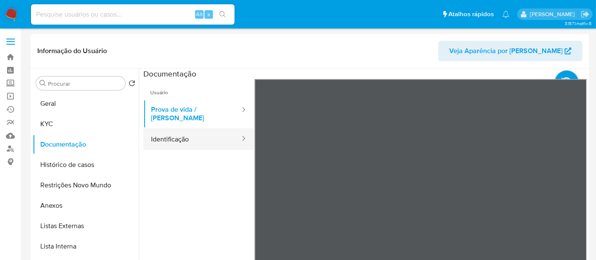
click at [176, 131] on button "Identificação" at bounding box center [192, 139] width 98 height 22
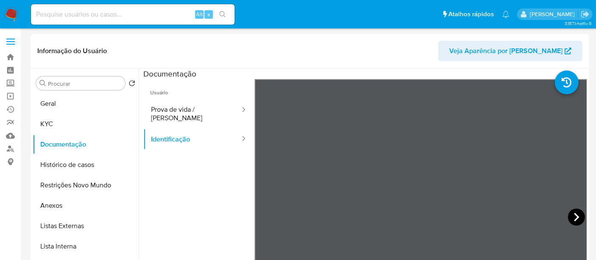
click at [575, 218] on icon at bounding box center [576, 216] width 17 height 17
